Goal: Navigation & Orientation: Go to known website

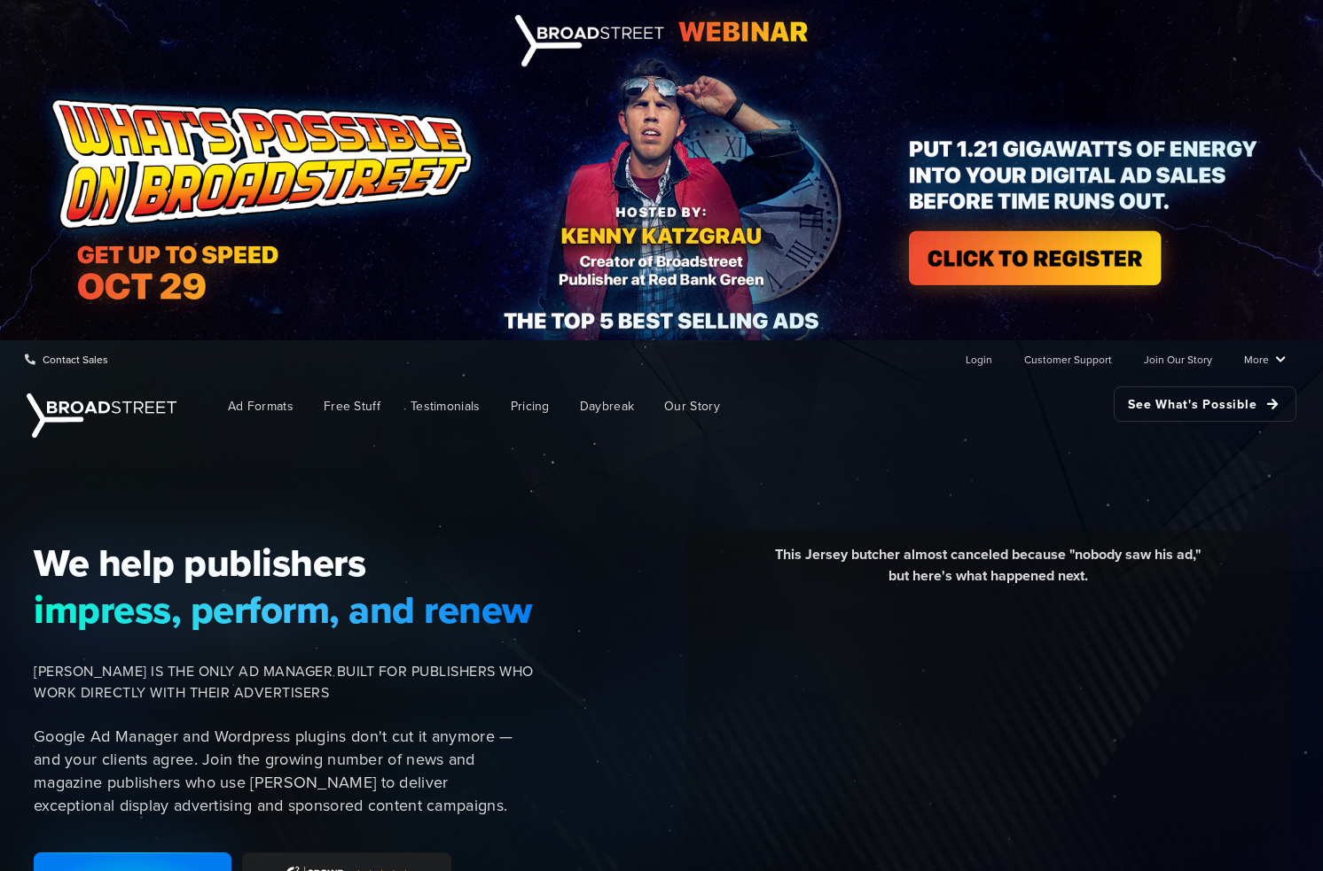
click at [127, 411] on img at bounding box center [102, 416] width 150 height 44
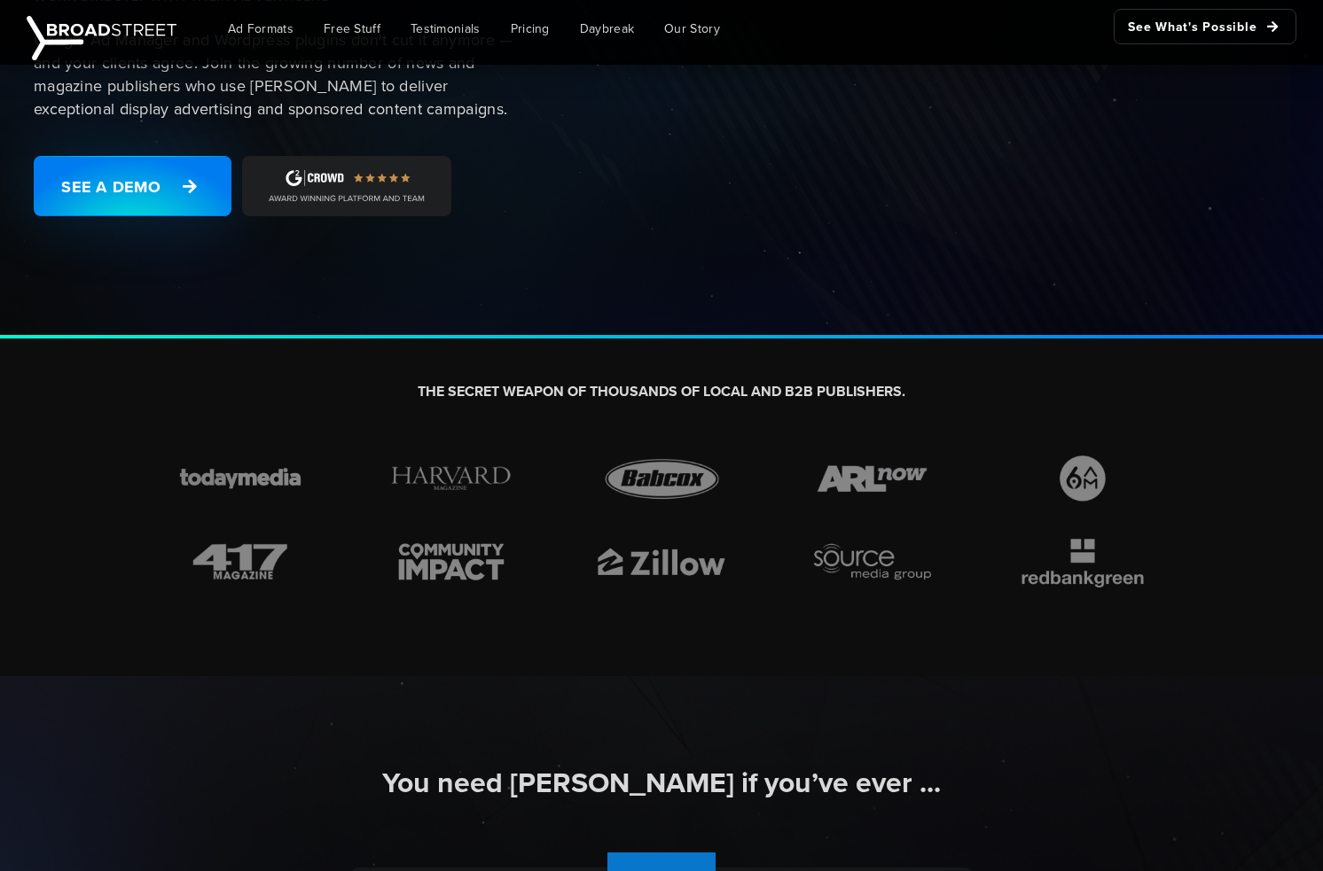
scroll to position [928, 0]
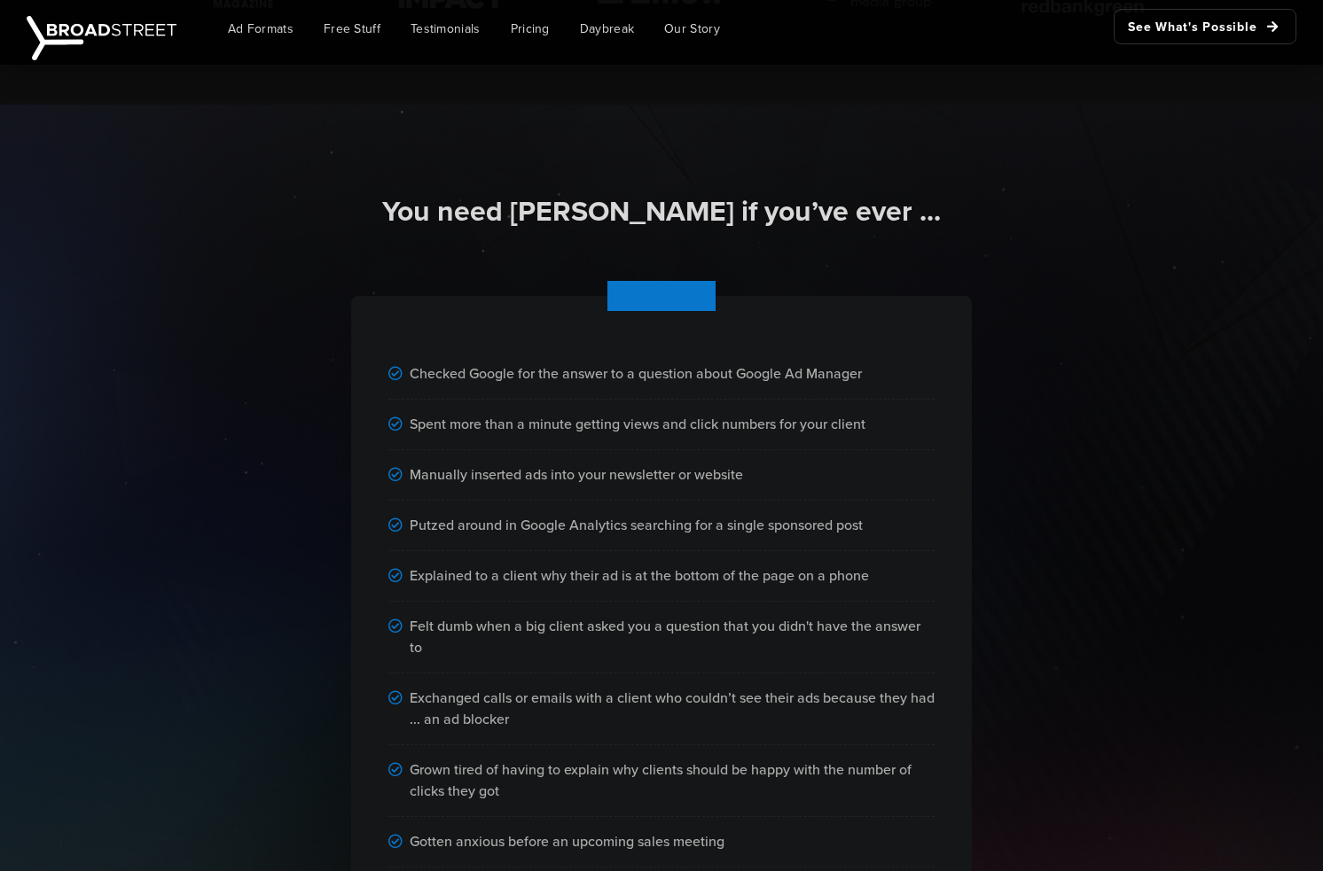
click at [1147, 231] on div "You need [PERSON_NAME] if you’ve ever ..." at bounding box center [661, 218] width 1011 height 51
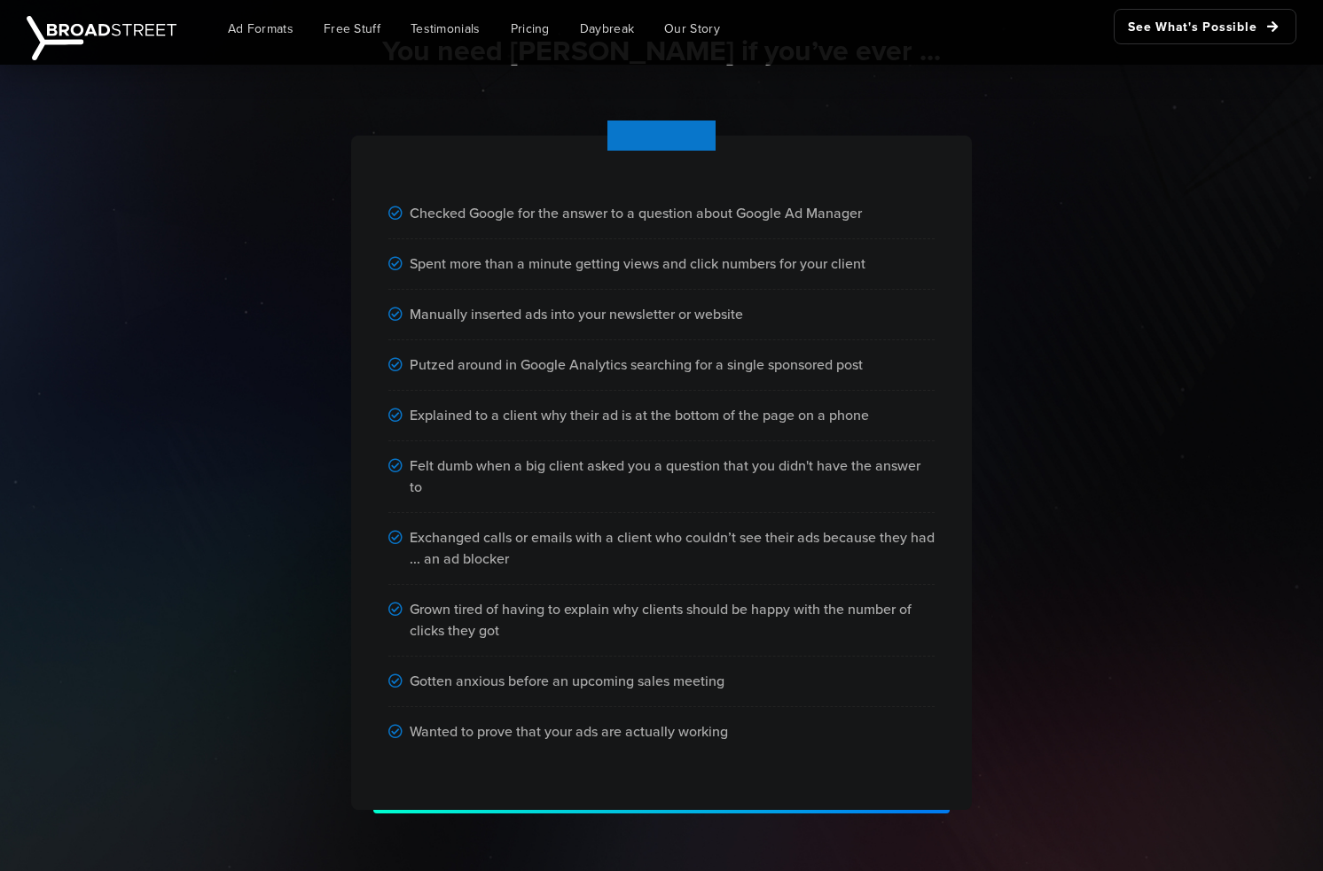
click at [1105, 395] on div "Checked Google for the answer to a question about Google Ad Manager Spent more …" at bounding box center [661, 449] width 1011 height 730
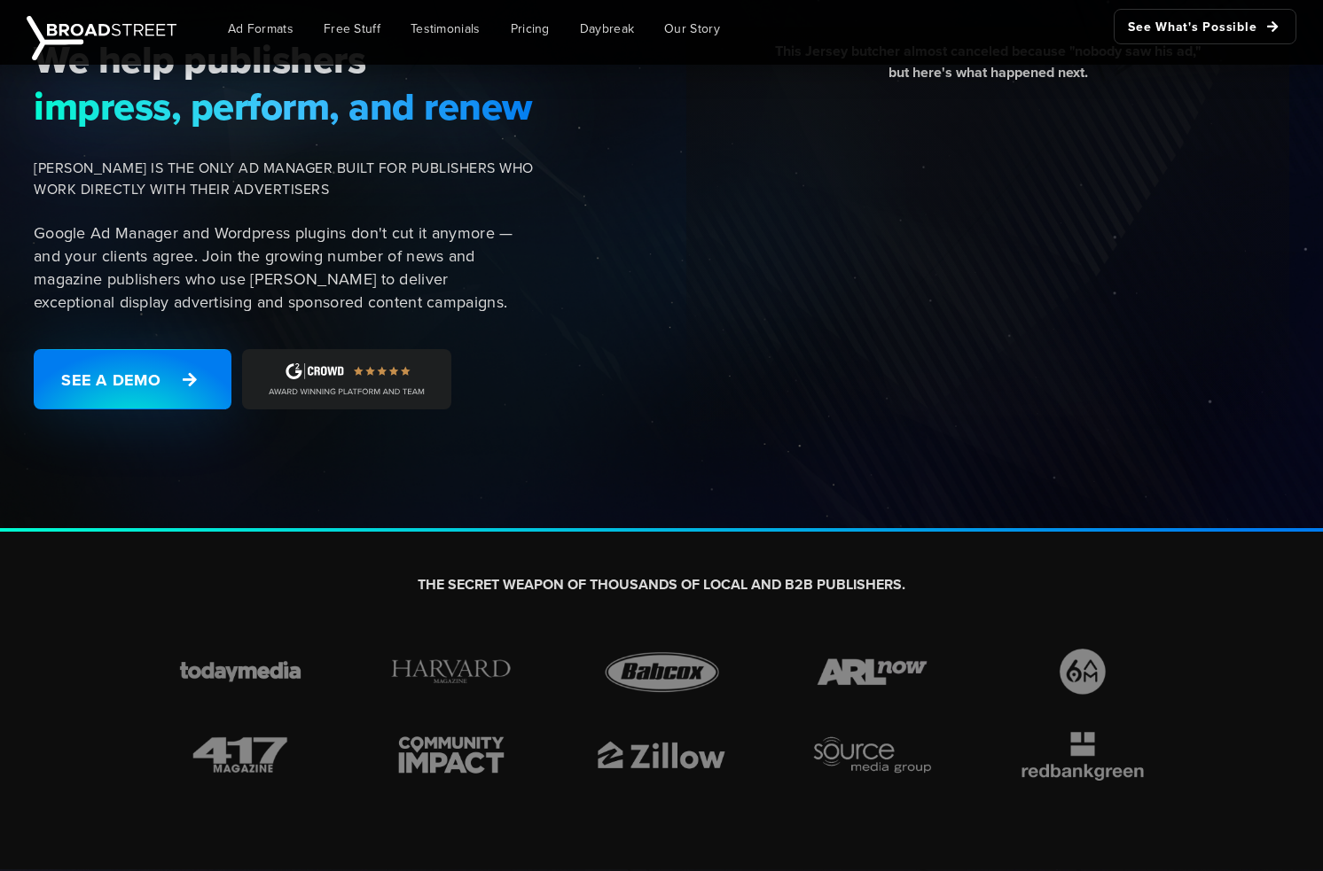
scroll to position [0, 0]
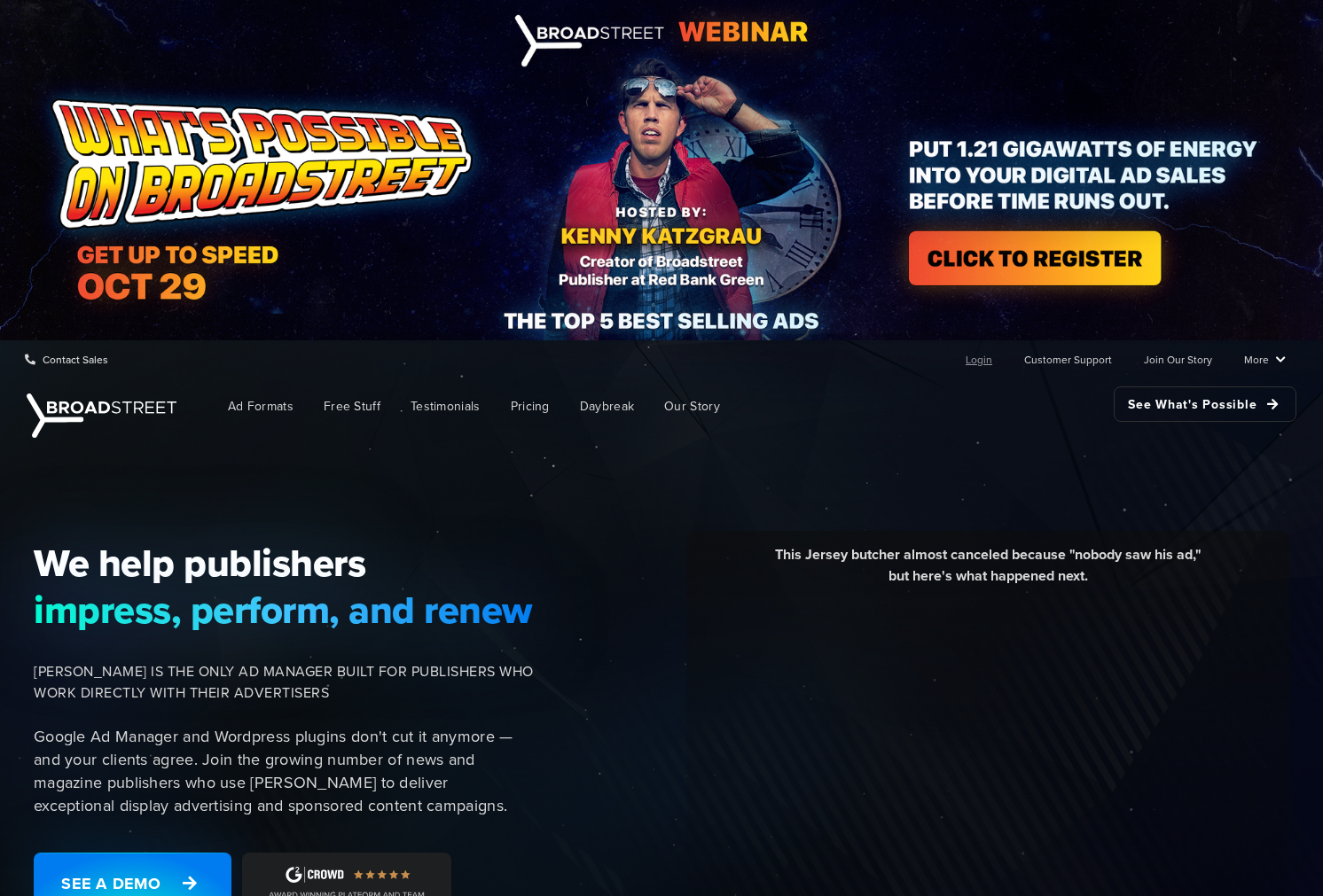
click at [985, 360] on link "Login" at bounding box center [978, 358] width 27 height 35
click at [980, 361] on link "Login" at bounding box center [978, 358] width 27 height 35
